Goal: Transaction & Acquisition: Purchase product/service

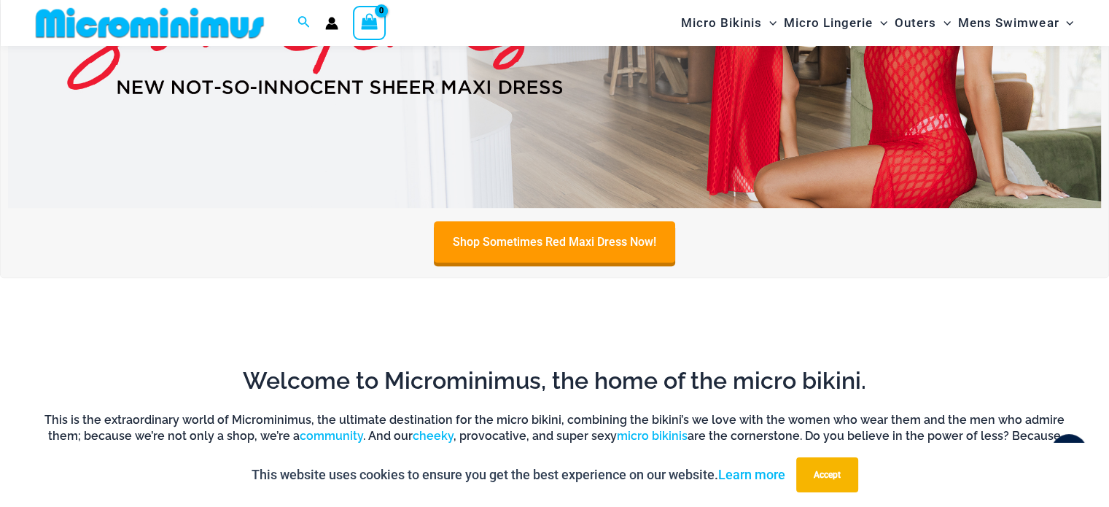
scroll to position [566, 0]
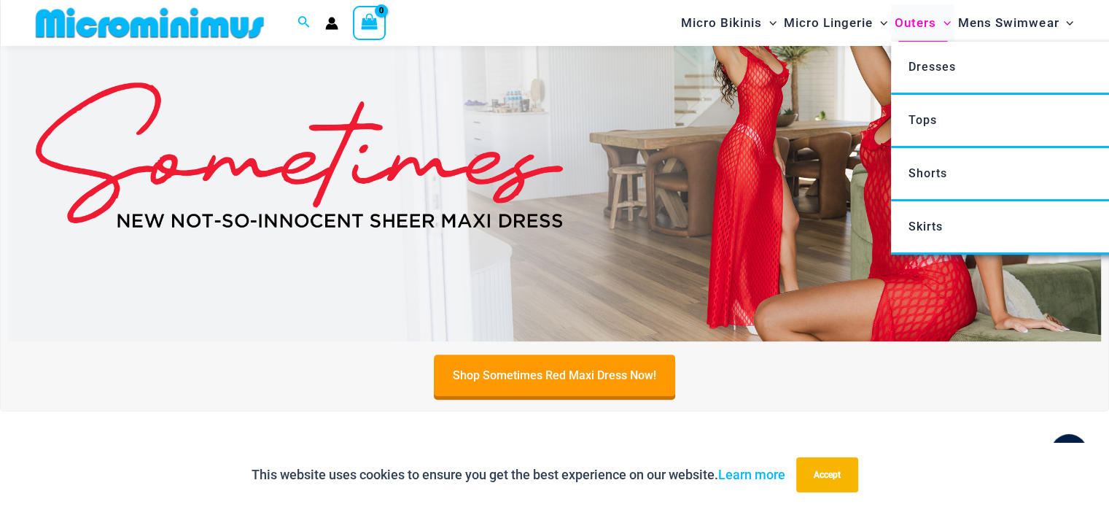
click at [924, 21] on span "Outers" at bounding box center [915, 22] width 42 height 37
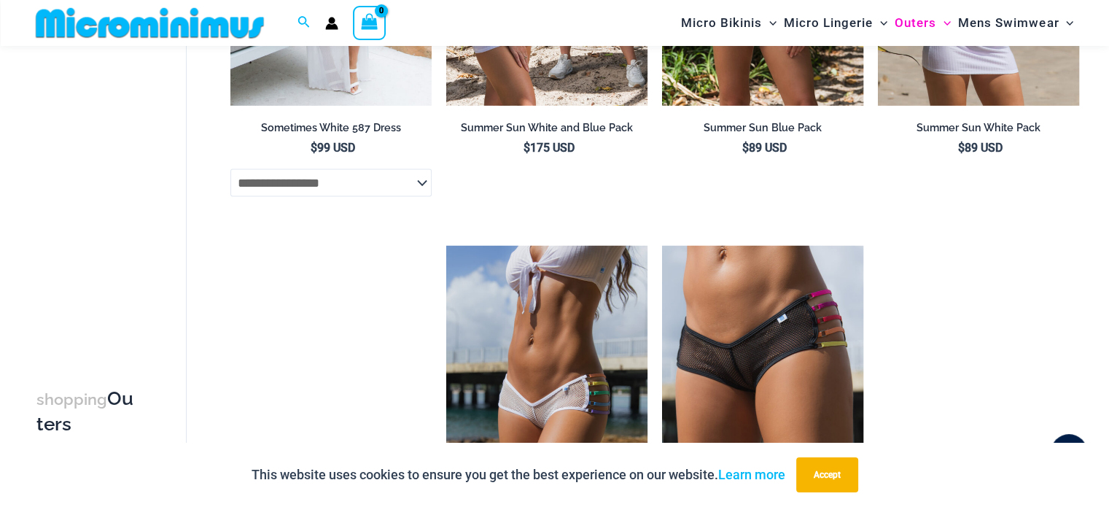
scroll to position [3198, 0]
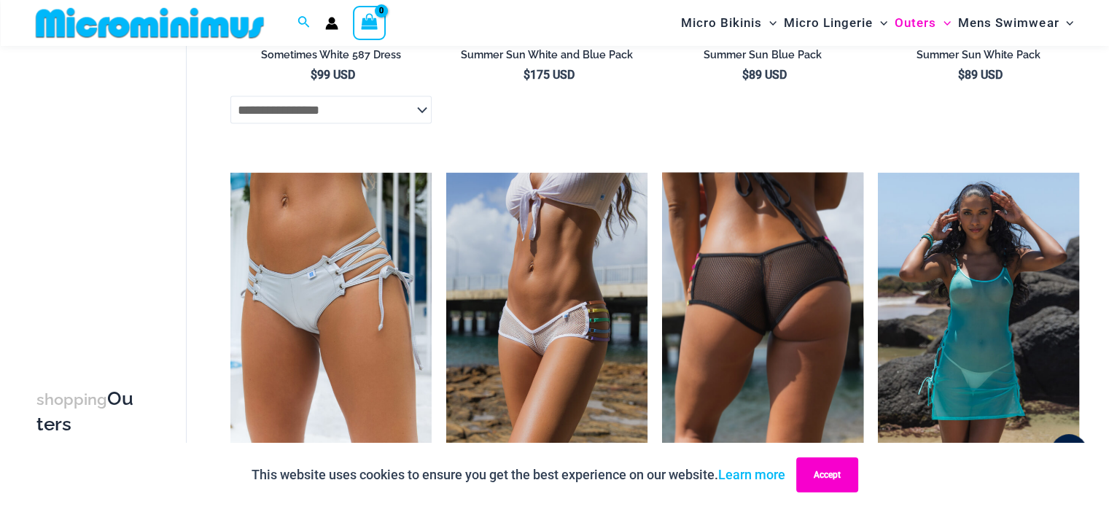
click at [833, 488] on button "Accept" at bounding box center [827, 474] width 62 height 35
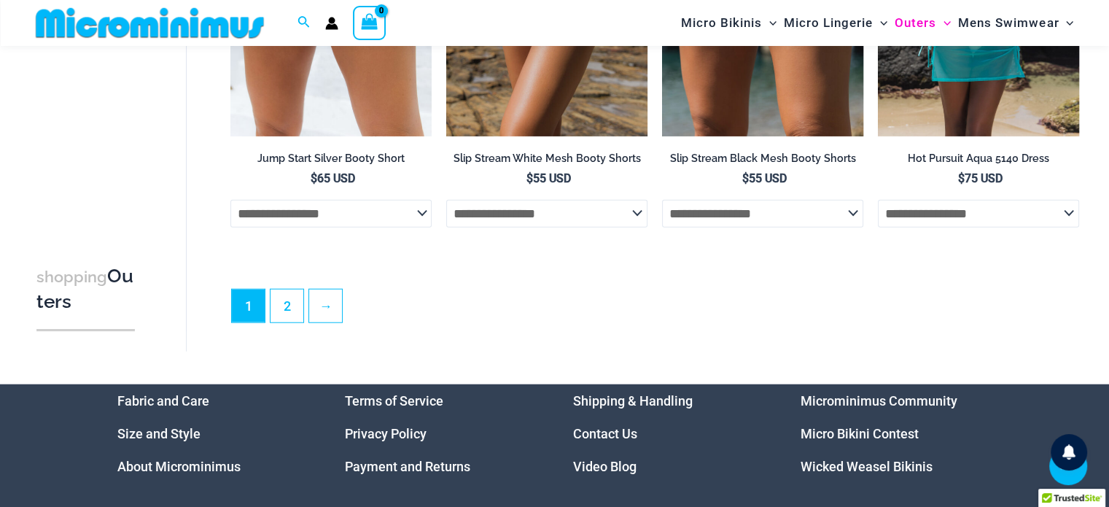
scroll to position [3563, 0]
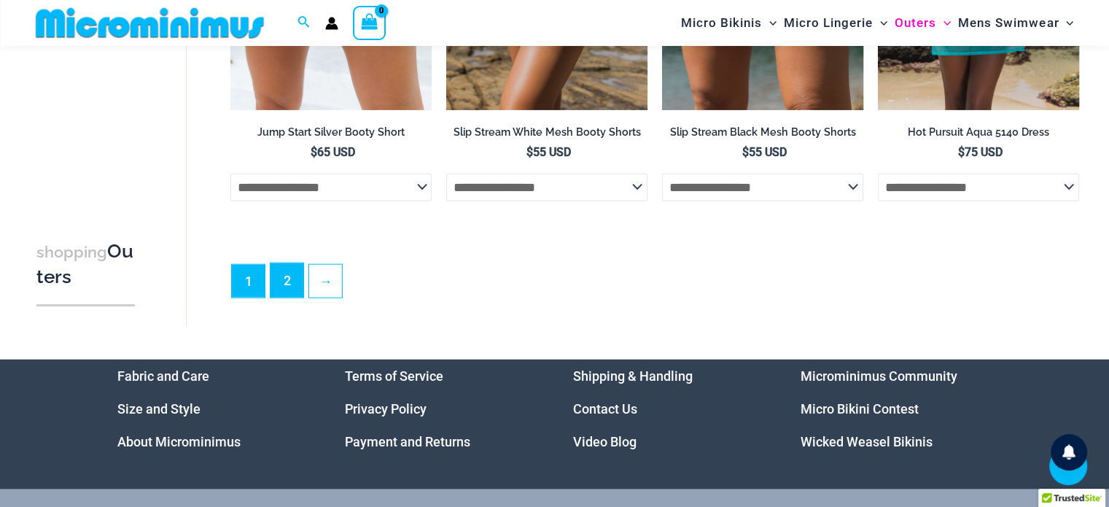
click at [277, 297] on link "2" at bounding box center [286, 280] width 33 height 34
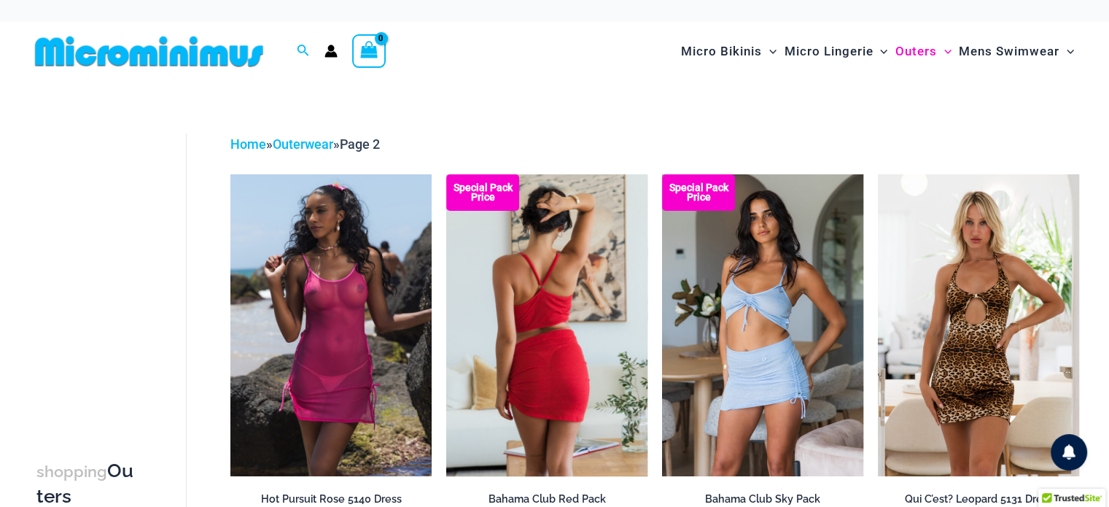
click at [530, 333] on img at bounding box center [546, 325] width 201 height 302
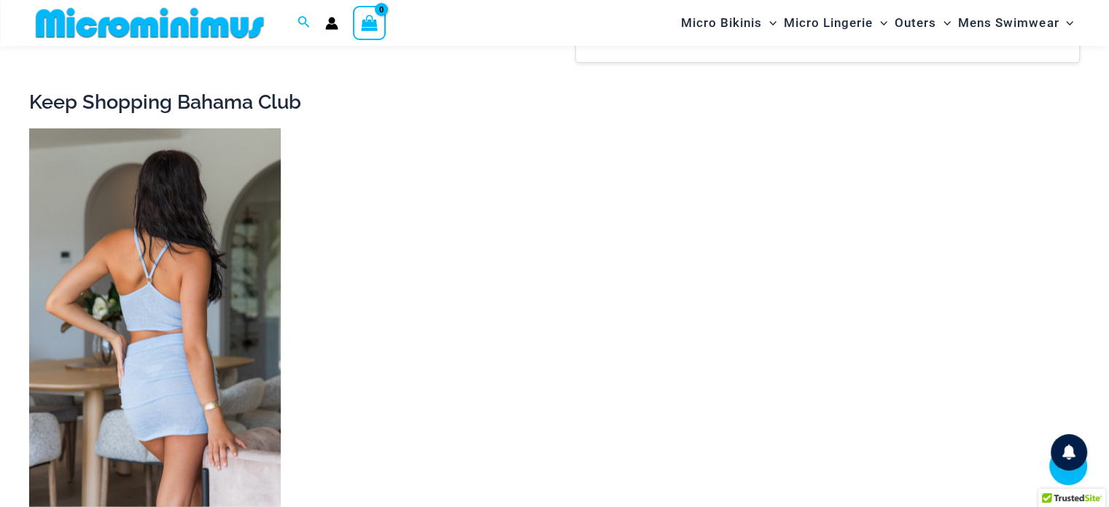
scroll to position [1955, 0]
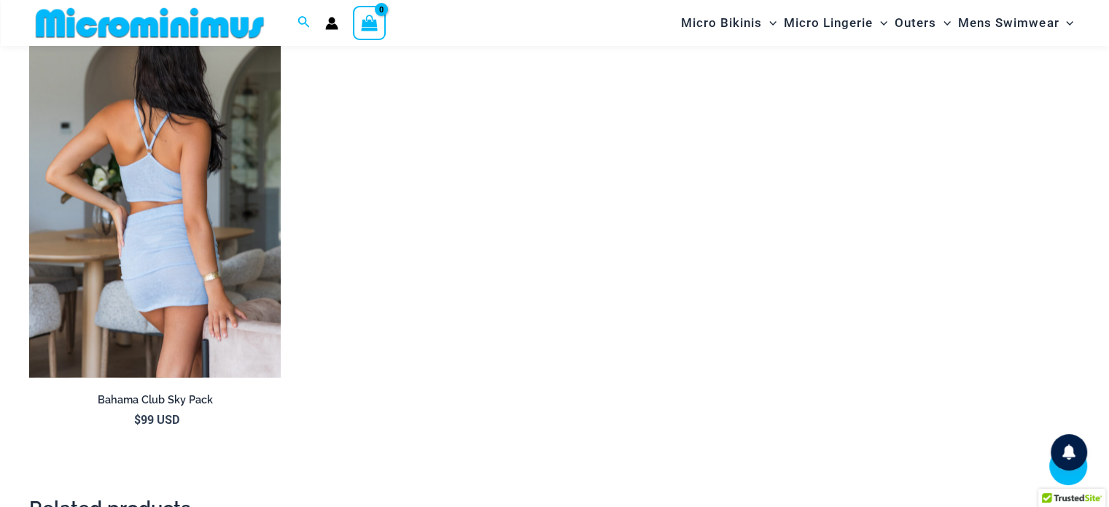
click at [191, 203] on img at bounding box center [155, 188] width 252 height 378
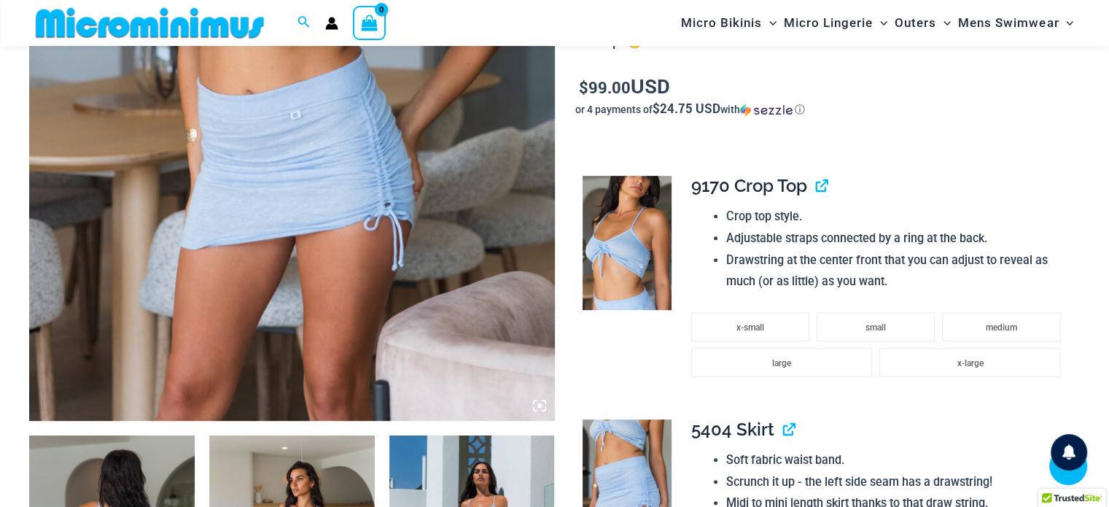
scroll to position [497, 0]
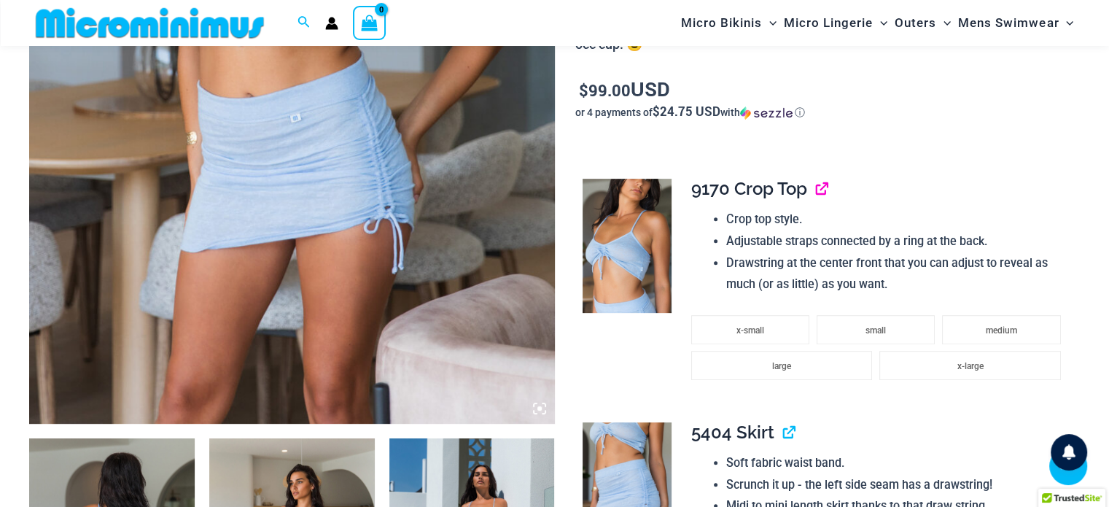
click at [816, 195] on link "View product" at bounding box center [816, 188] width 0 height 21
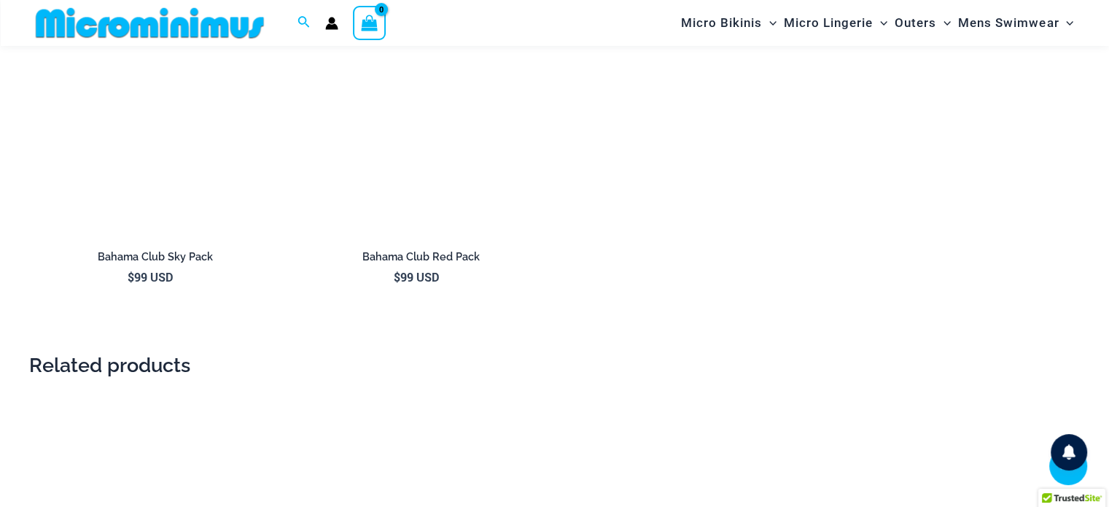
scroll to position [1379, 0]
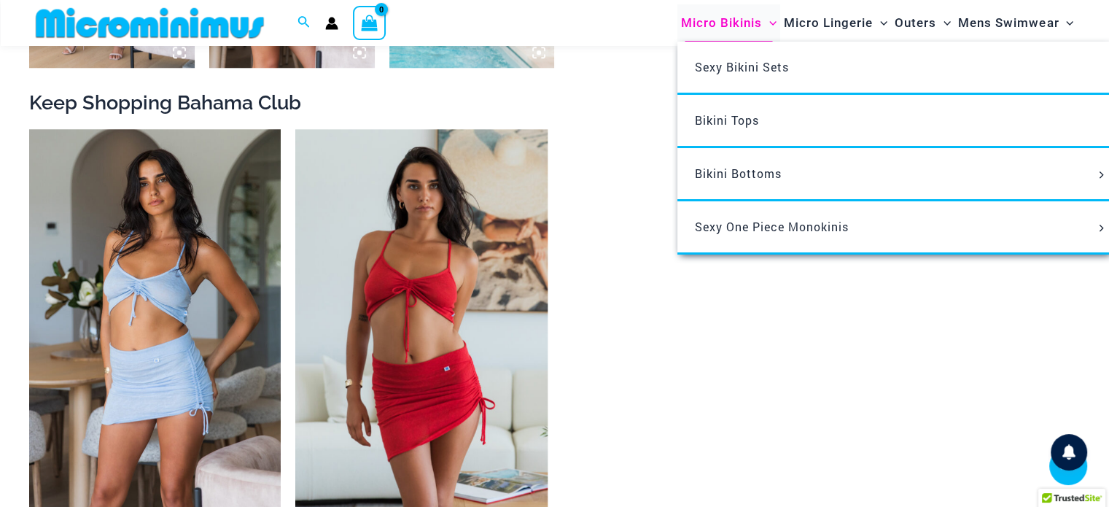
click at [713, 30] on span "Micro Bikinis" at bounding box center [721, 22] width 81 height 37
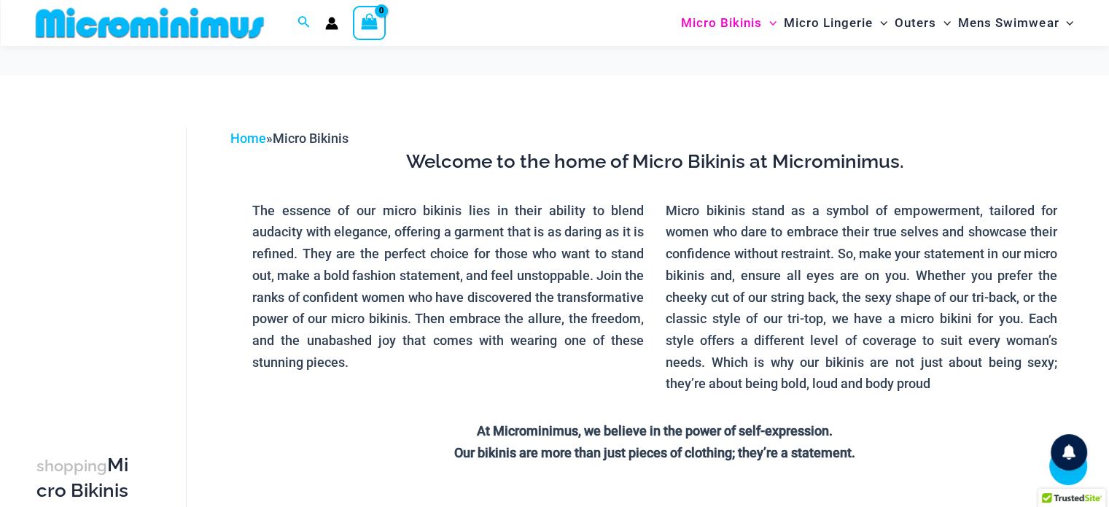
scroll to position [424, 0]
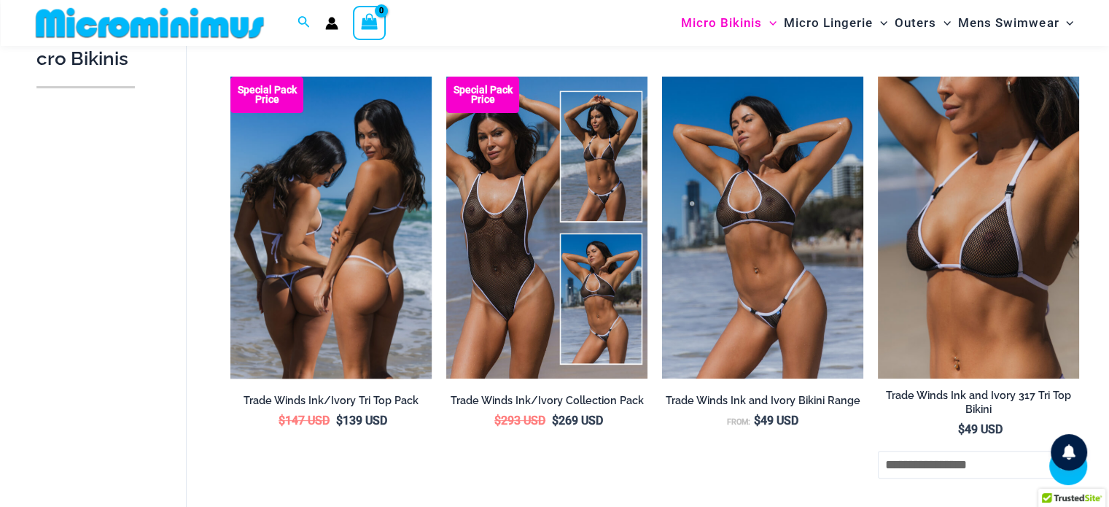
click at [285, 227] on img at bounding box center [330, 228] width 201 height 302
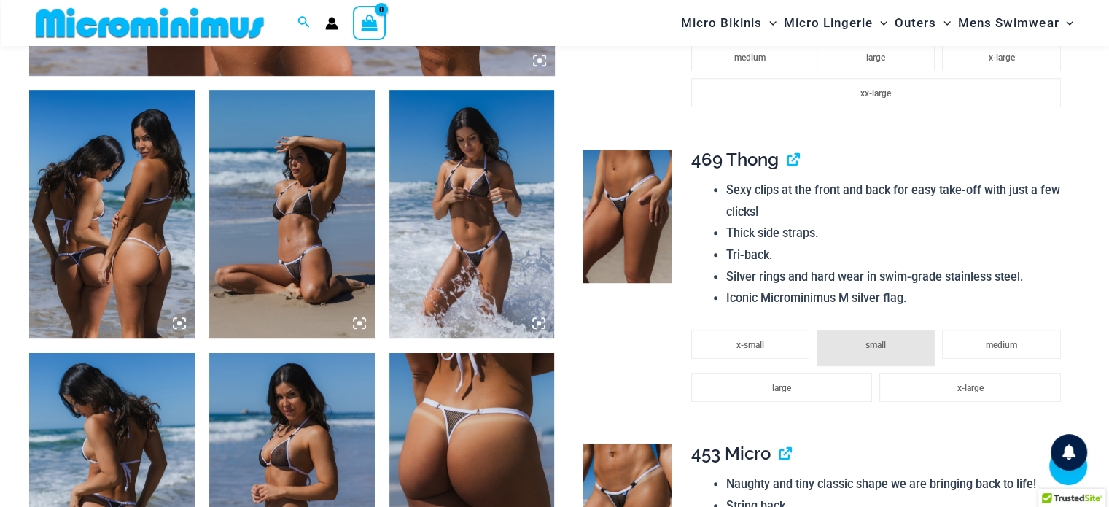
scroll to position [510, 0]
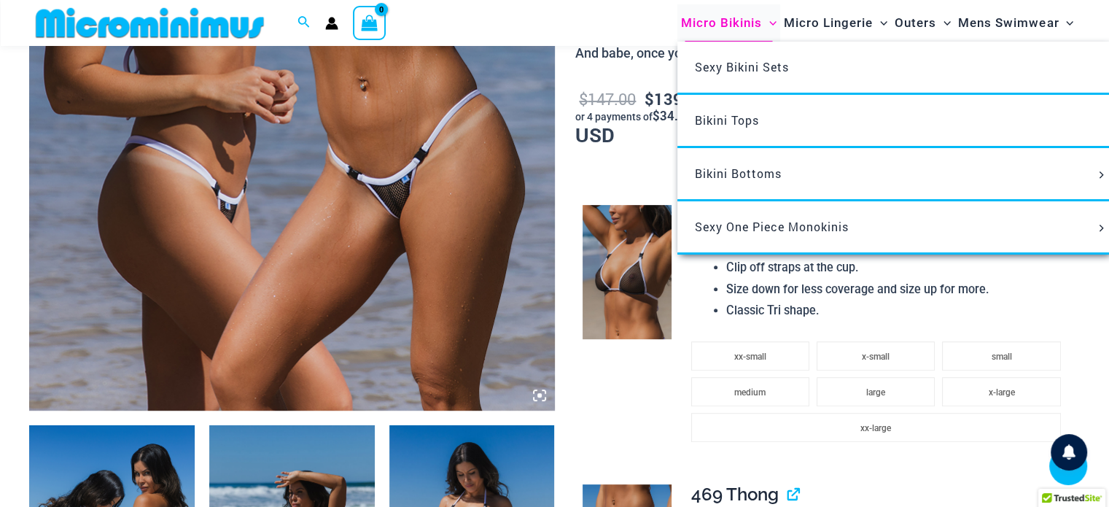
click at [724, 28] on span "Micro Bikinis" at bounding box center [721, 22] width 81 height 37
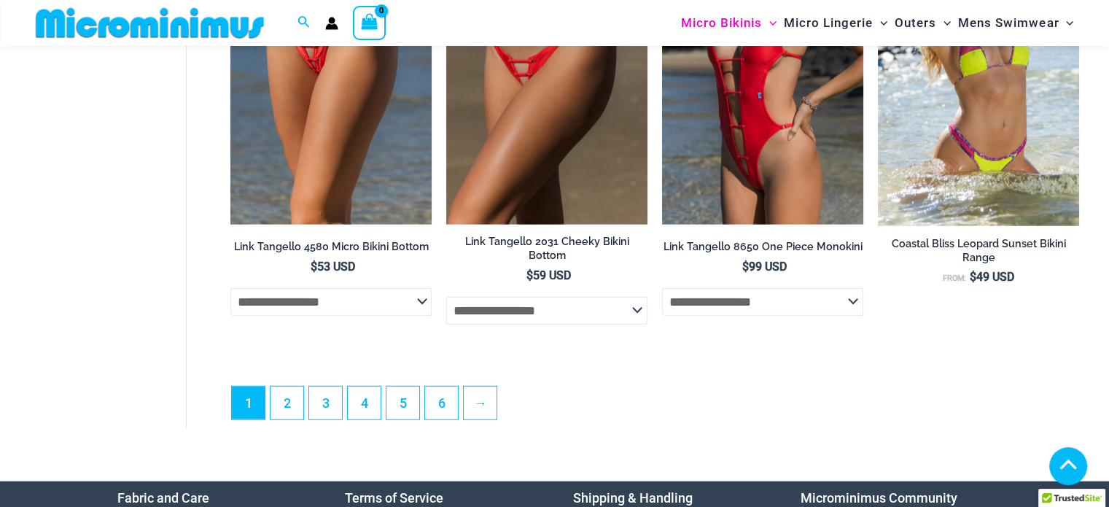
scroll to position [3705, 0]
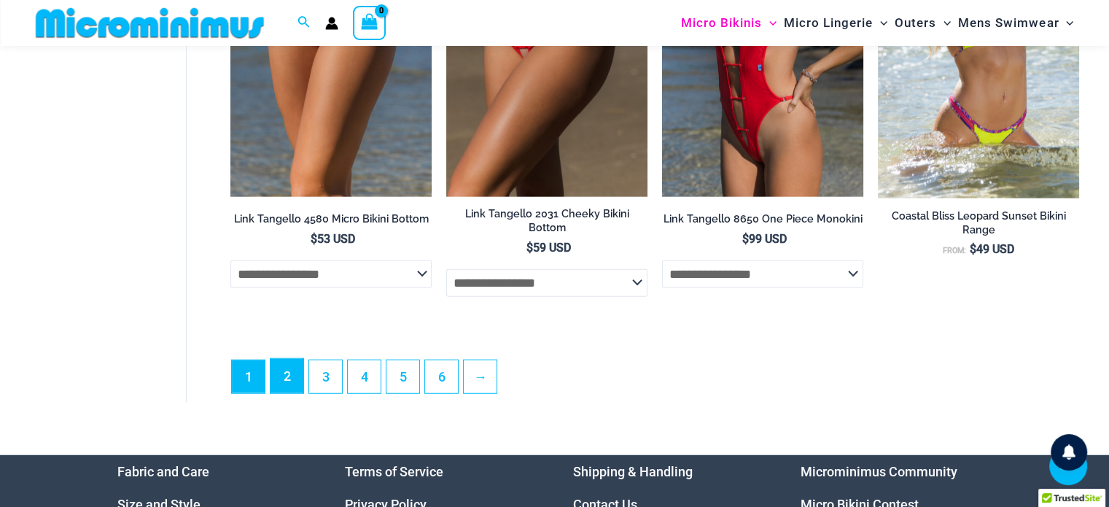
click at [297, 386] on link "2" at bounding box center [286, 376] width 33 height 34
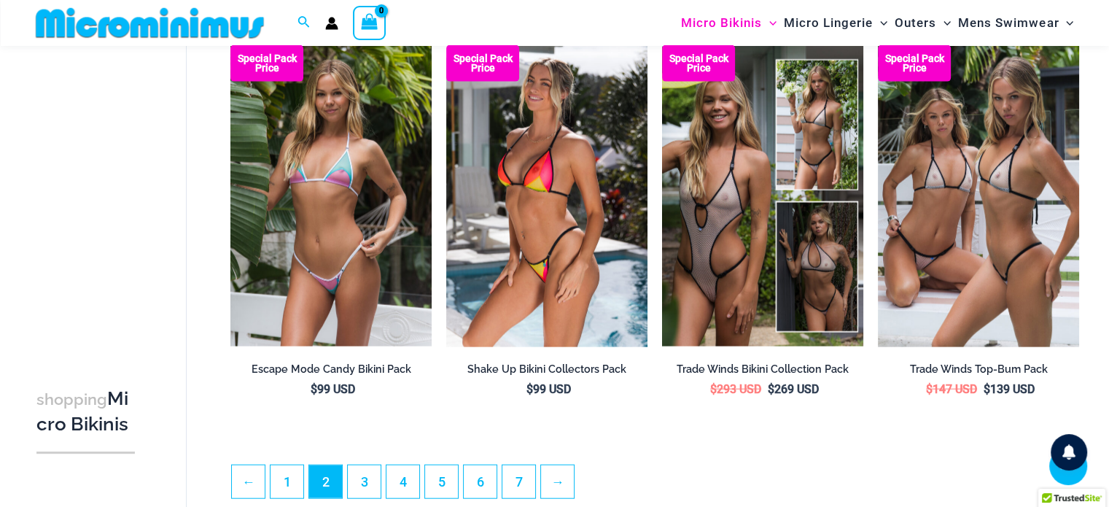
scroll to position [3486, 0]
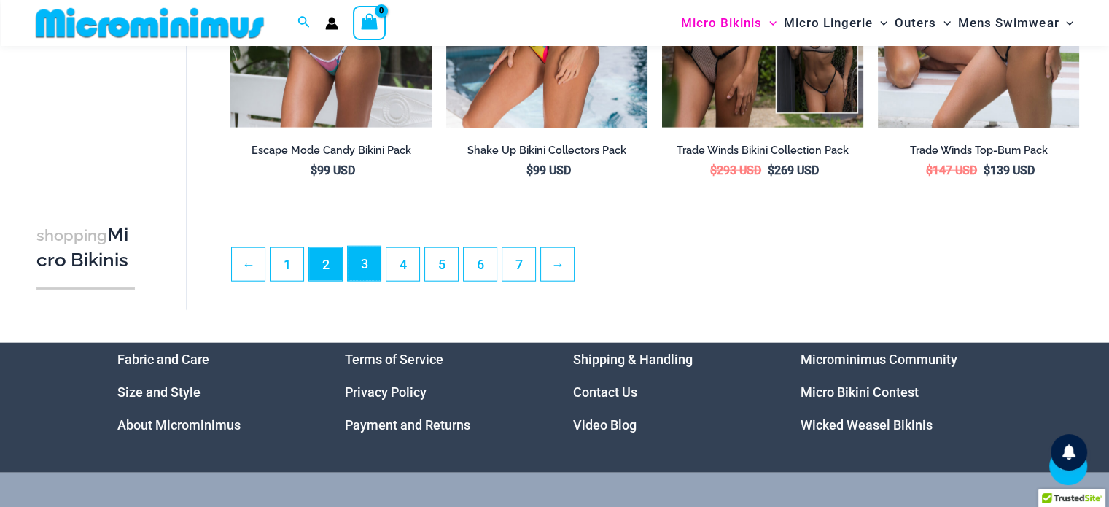
click at [379, 276] on link "3" at bounding box center [364, 263] width 33 height 34
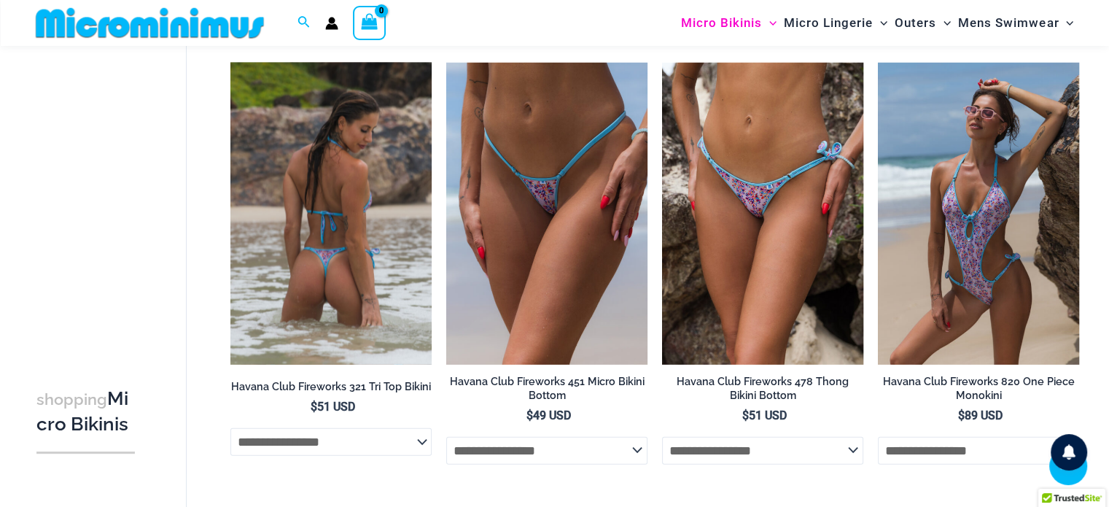
scroll to position [3426, 0]
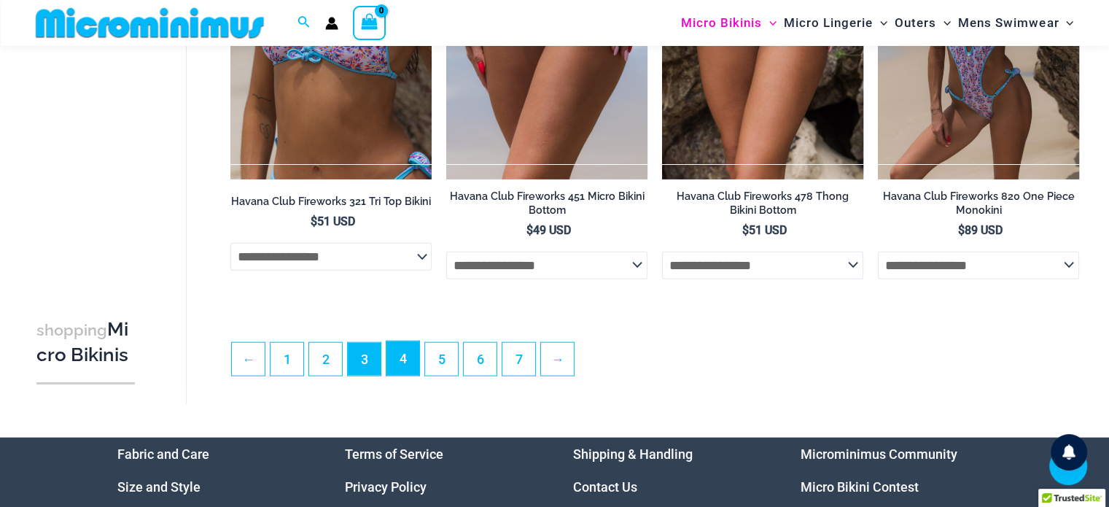
click at [398, 375] on link "4" at bounding box center [402, 358] width 33 height 34
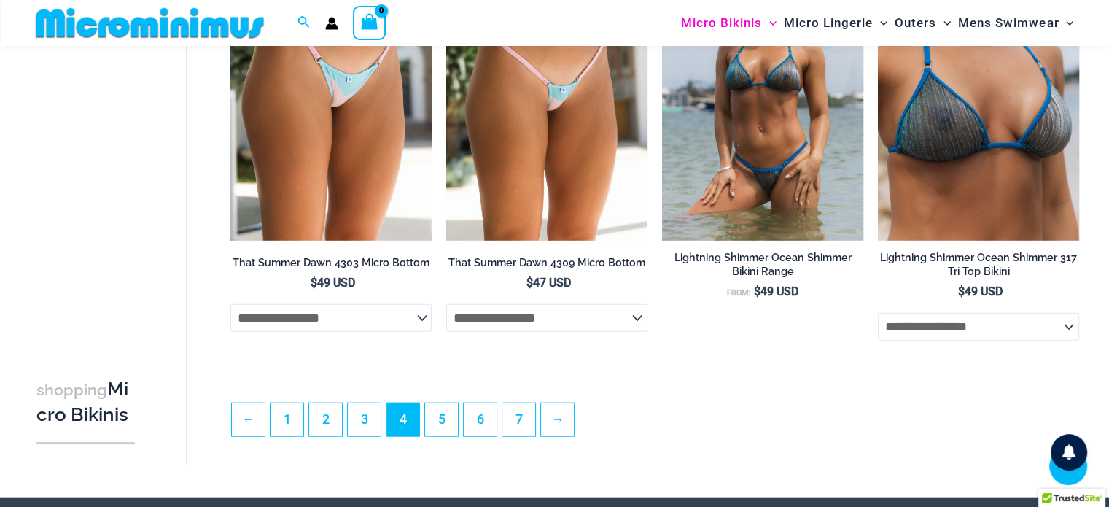
scroll to position [3486, 0]
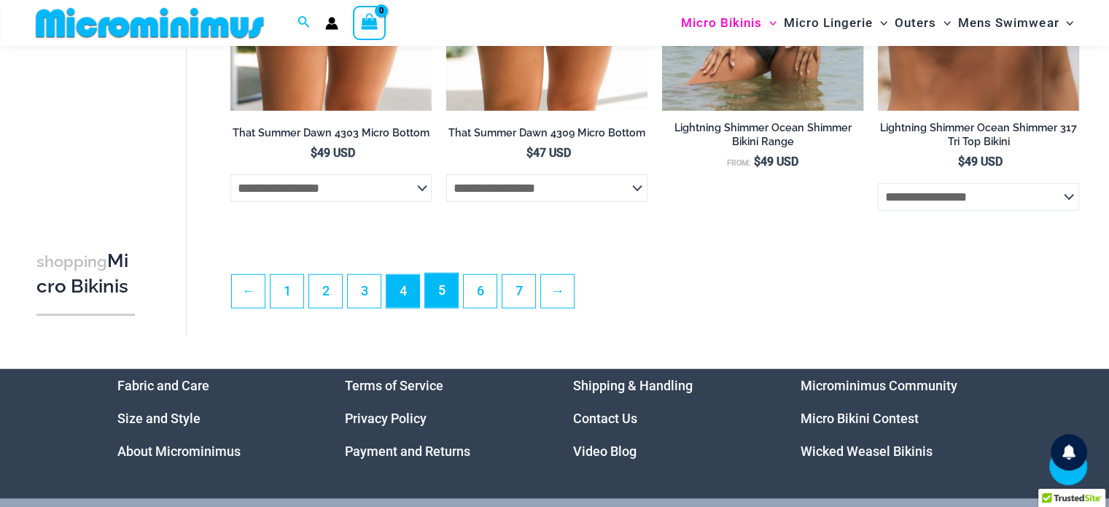
click at [446, 305] on link "5" at bounding box center [441, 290] width 33 height 34
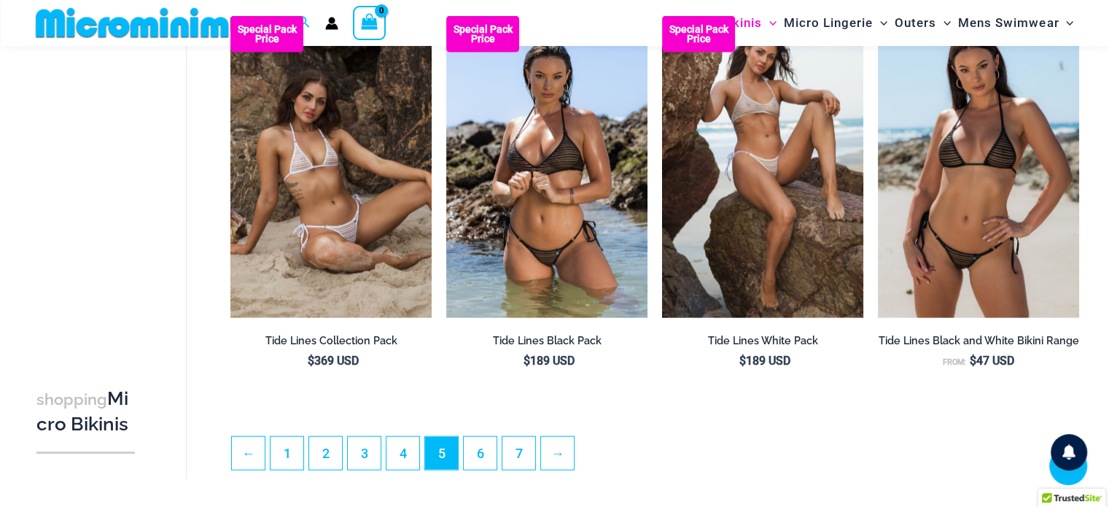
scroll to position [3340, 0]
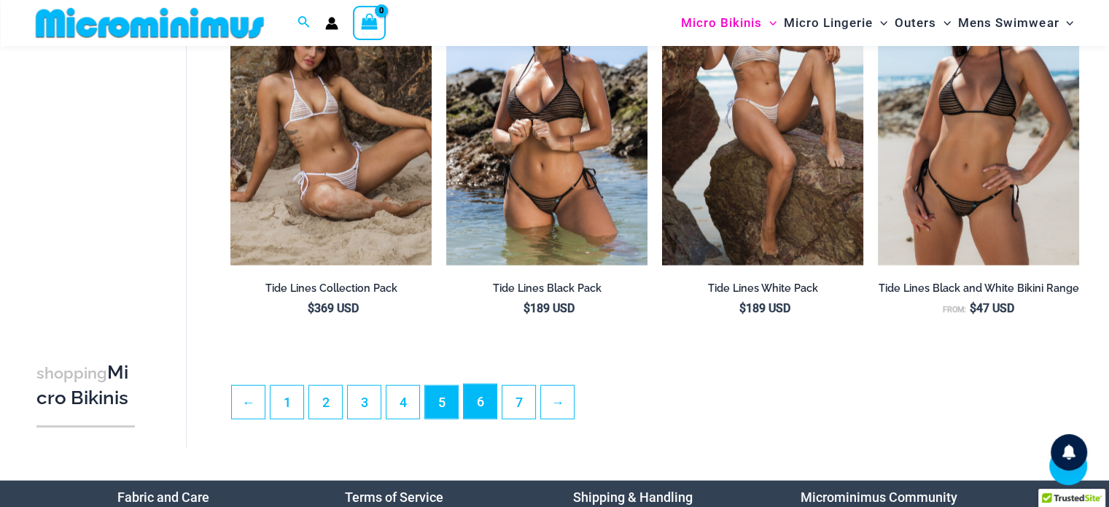
click at [474, 414] on link "6" at bounding box center [480, 401] width 33 height 34
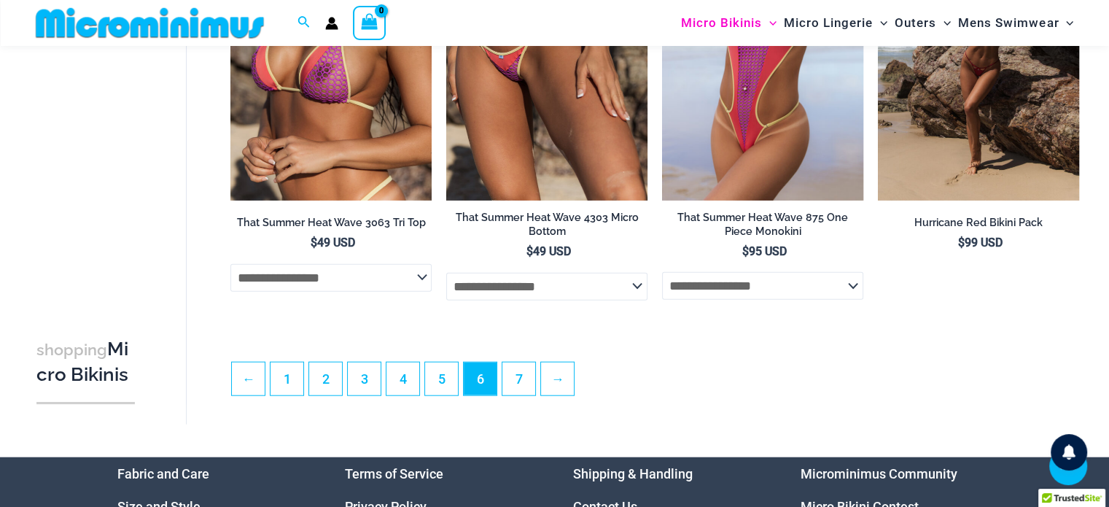
scroll to position [3426, 0]
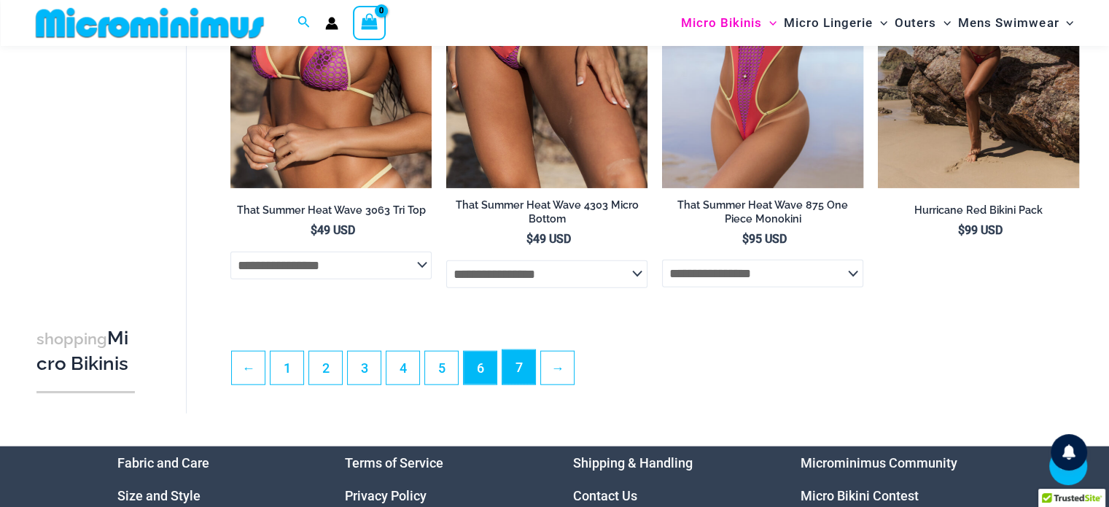
click at [528, 384] on link "7" at bounding box center [518, 367] width 33 height 34
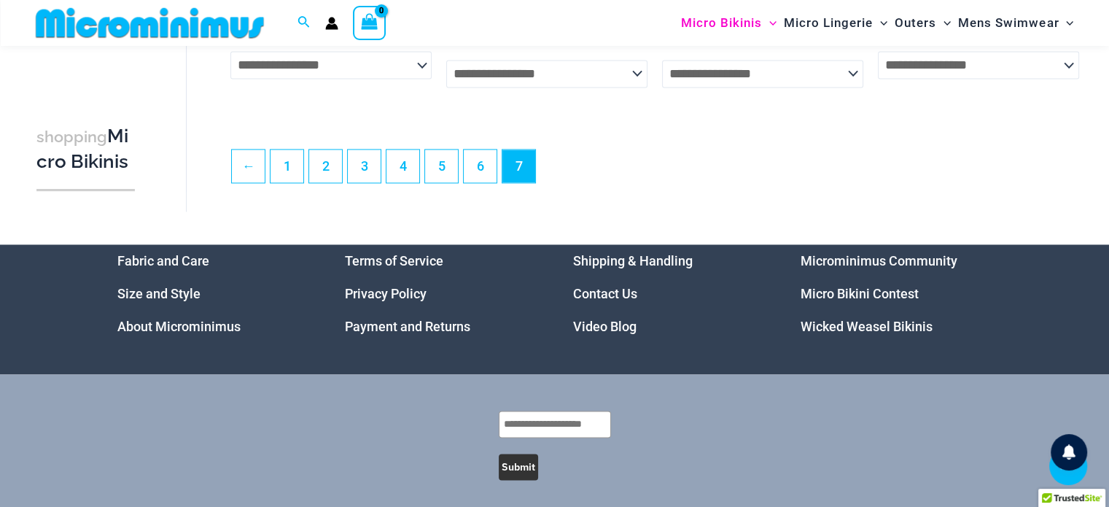
scroll to position [2336, 0]
